Goal: Task Accomplishment & Management: Manage account settings

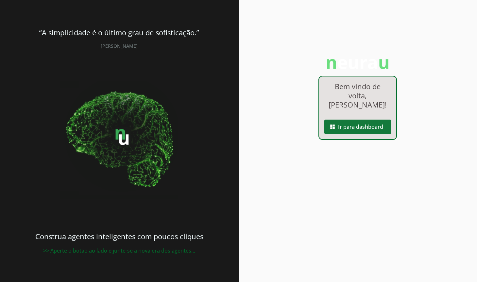
click at [351, 128] on span at bounding box center [357, 127] width 67 height 16
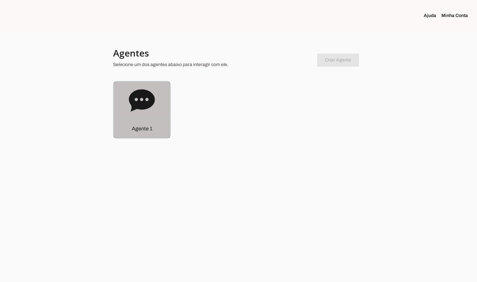
click at [143, 123] on div "Agente 1" at bounding box center [142, 128] width 56 height 19
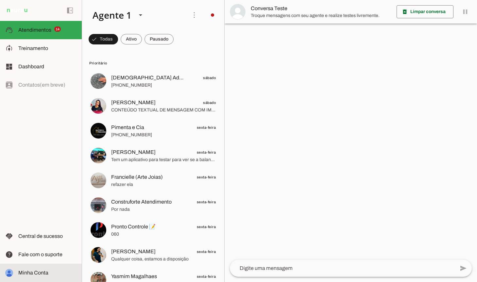
click at [32, 272] on span "Minha Conta" at bounding box center [33, 273] width 30 height 6
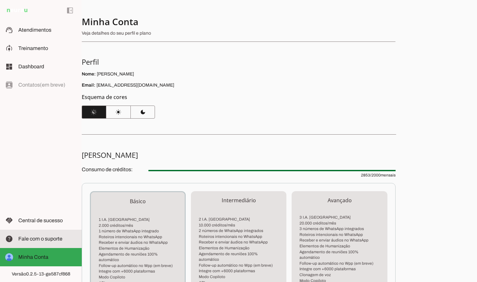
click at [43, 236] on slot at bounding box center [47, 239] width 58 height 8
